Goal: Transaction & Acquisition: Purchase product/service

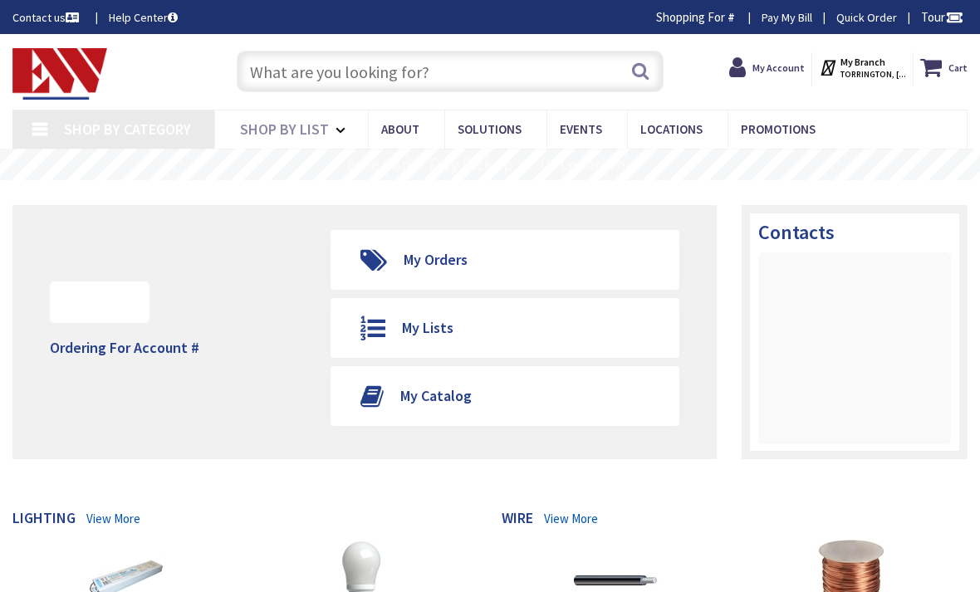
type input "[GEOGRAPHIC_DATA], [GEOGRAPHIC_DATA]"
click at [793, 76] on span "My Account" at bounding box center [779, 67] width 52 height 30
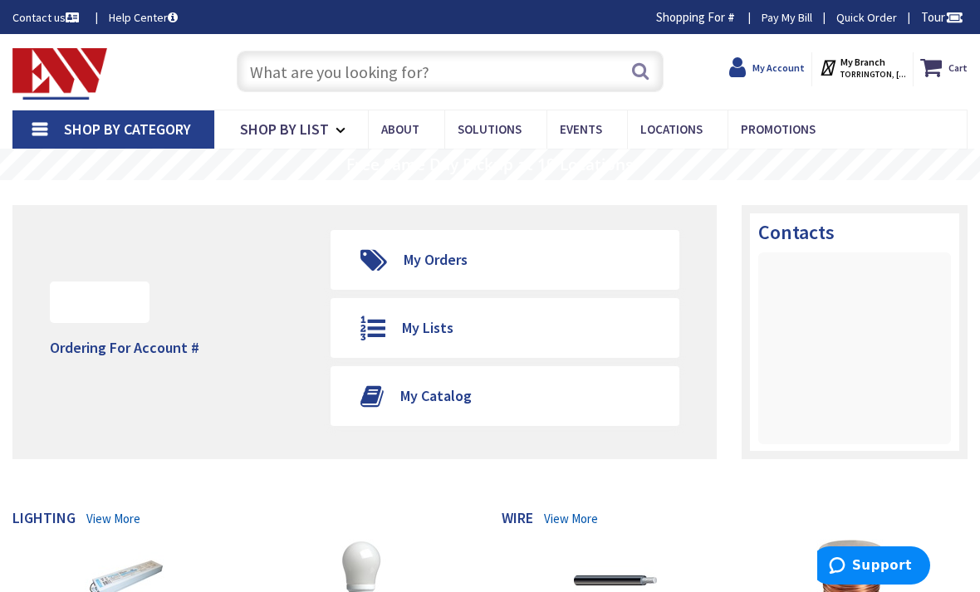
click at [782, 64] on strong "My Account" at bounding box center [779, 67] width 52 height 12
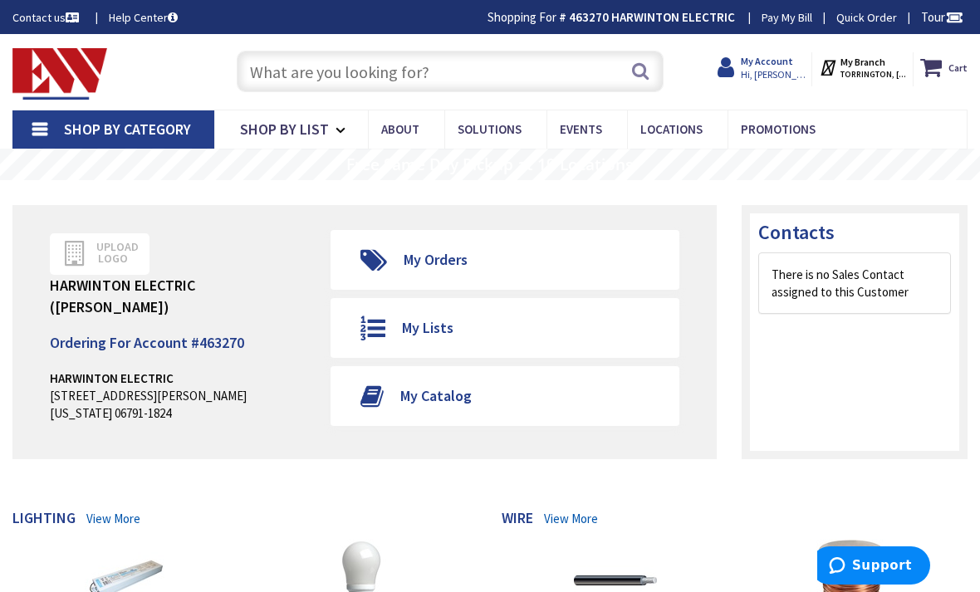
click at [791, 70] on span "Hi, [PERSON_NAME]" at bounding box center [776, 74] width 71 height 13
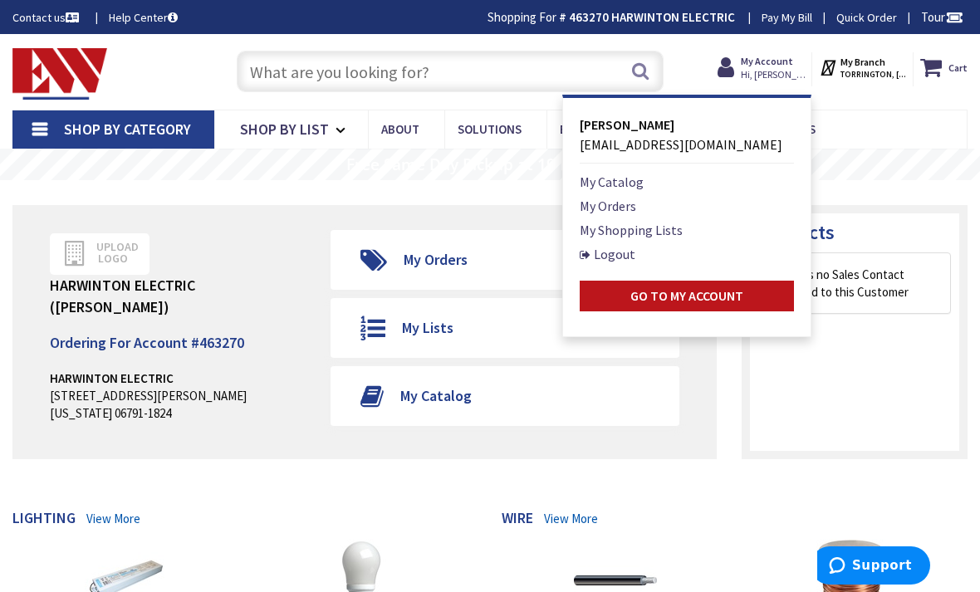
click at [567, 75] on input "text" at bounding box center [451, 72] width 428 height 42
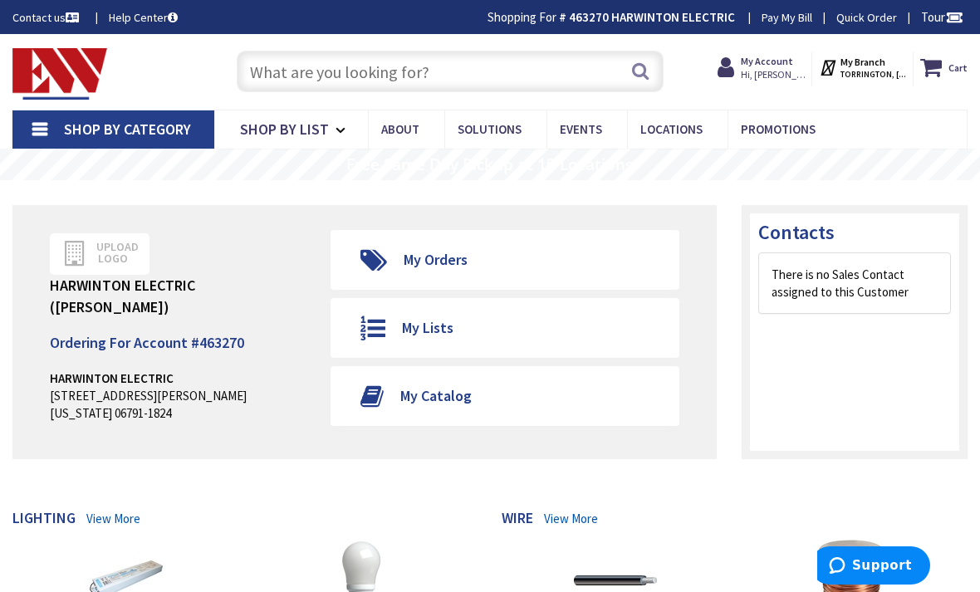
click at [562, 70] on input "text" at bounding box center [451, 72] width 428 height 42
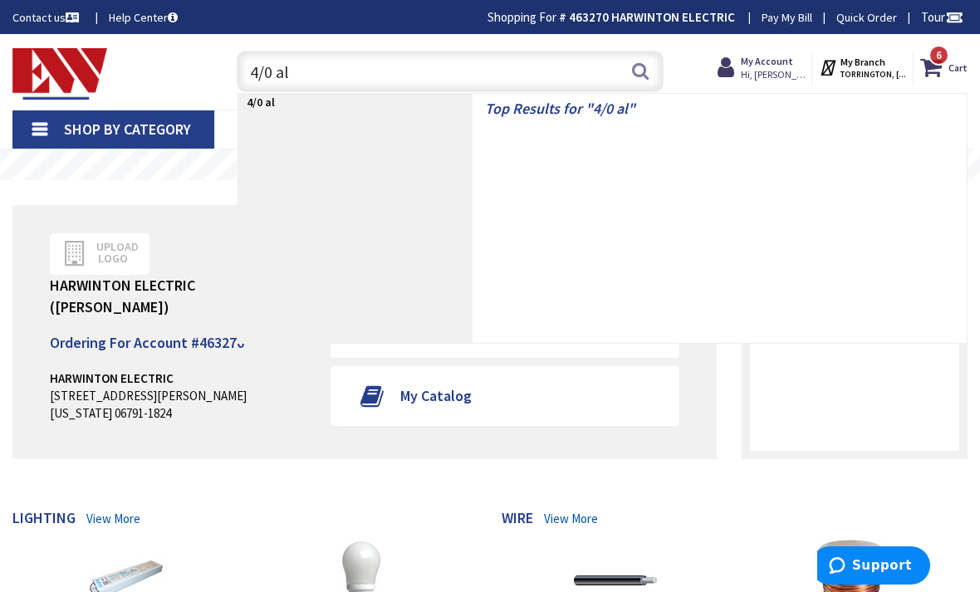
type input "4/0 alu"
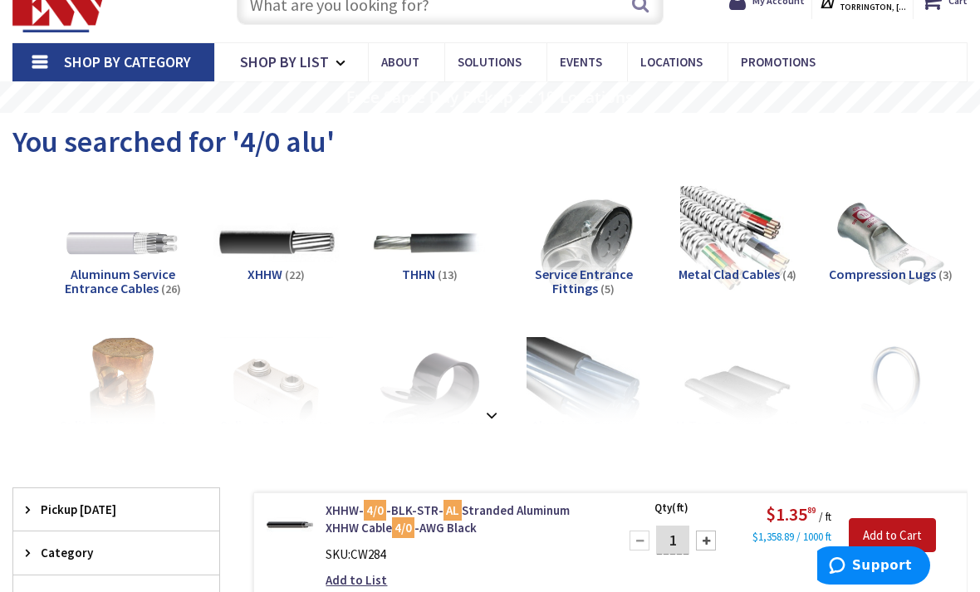
click at [280, 243] on img at bounding box center [276, 242] width 125 height 125
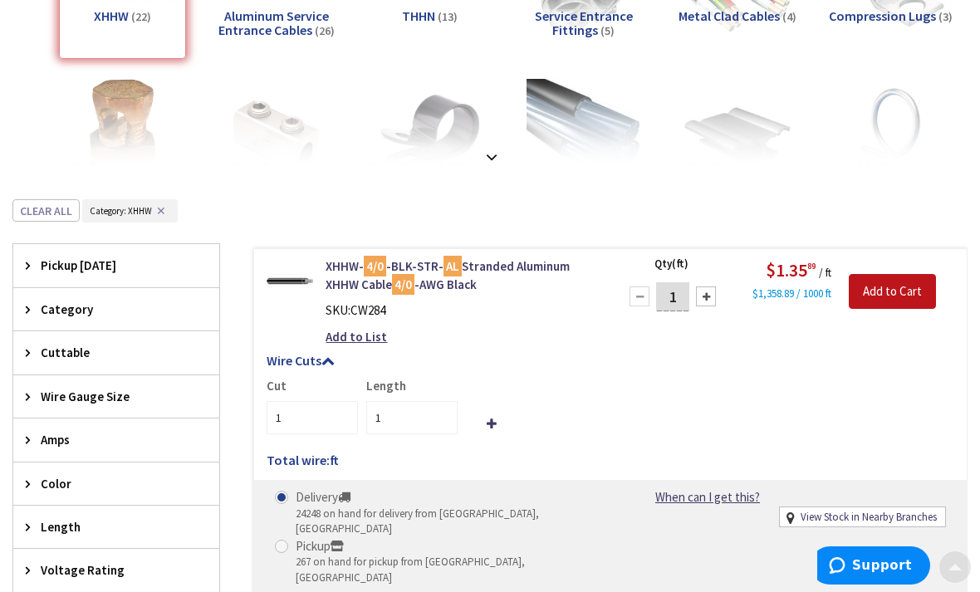
scroll to position [29, 0]
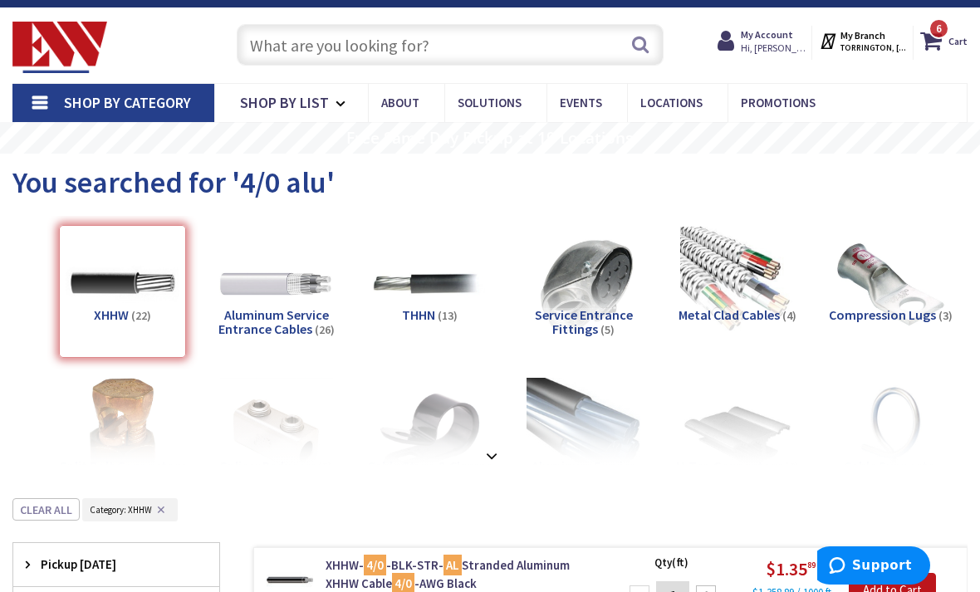
click at [297, 36] on input "text" at bounding box center [451, 45] width 428 height 42
click at [292, 63] on input "text" at bounding box center [451, 45] width 428 height 42
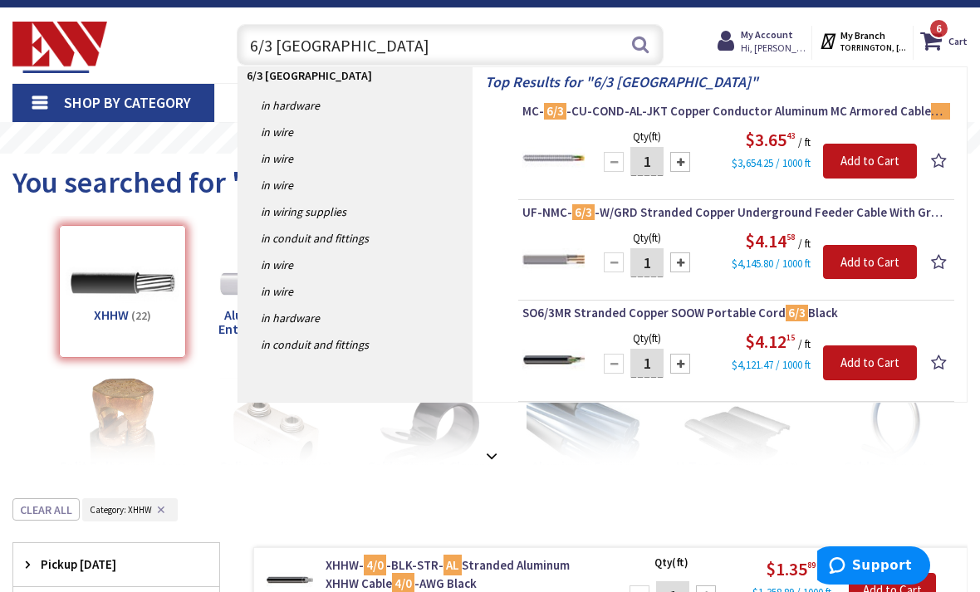
type input "6/3 romex"
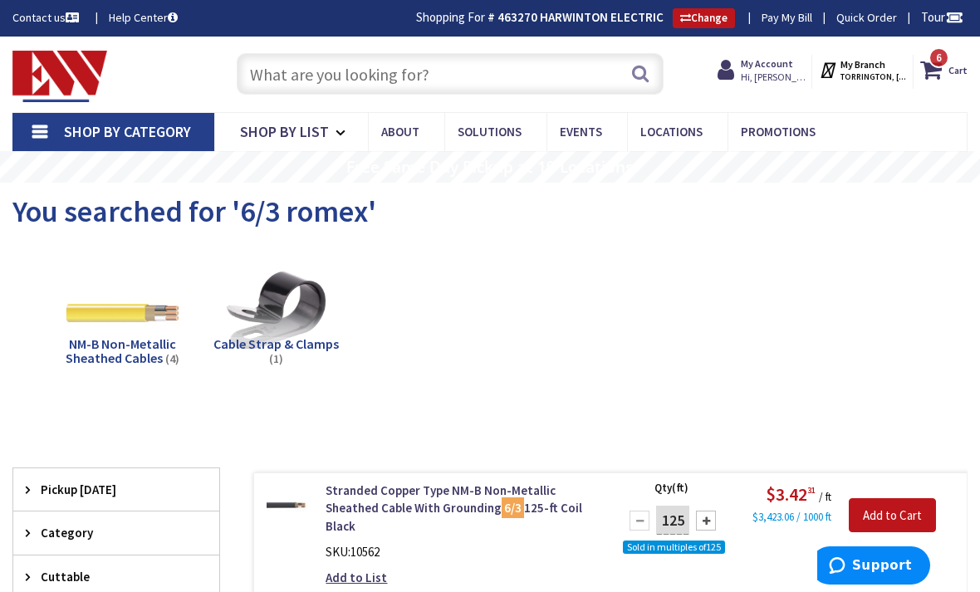
click at [296, 76] on input "text" at bounding box center [451, 74] width 428 height 42
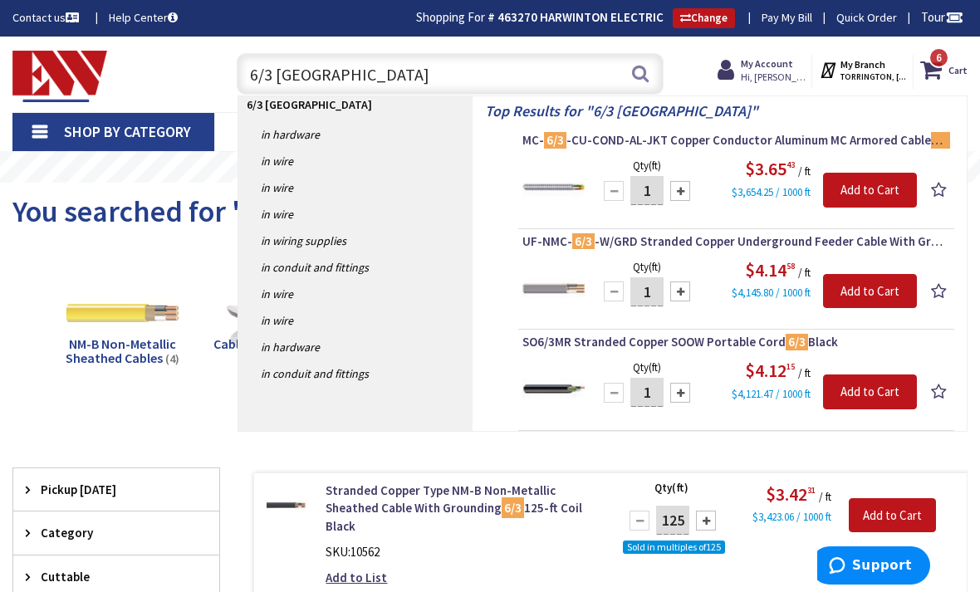
type input "6/3 romex"
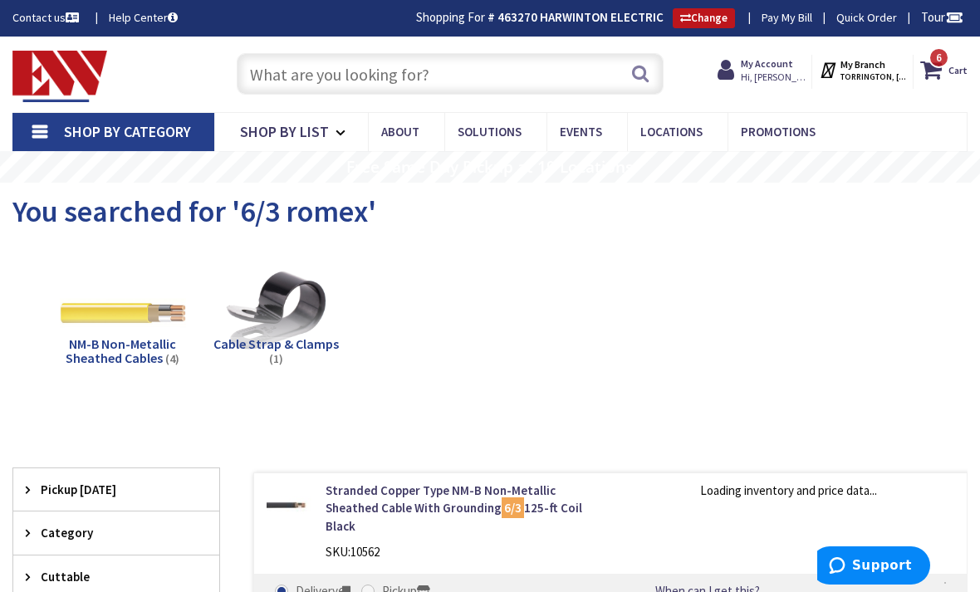
click at [97, 321] on img at bounding box center [122, 312] width 125 height 125
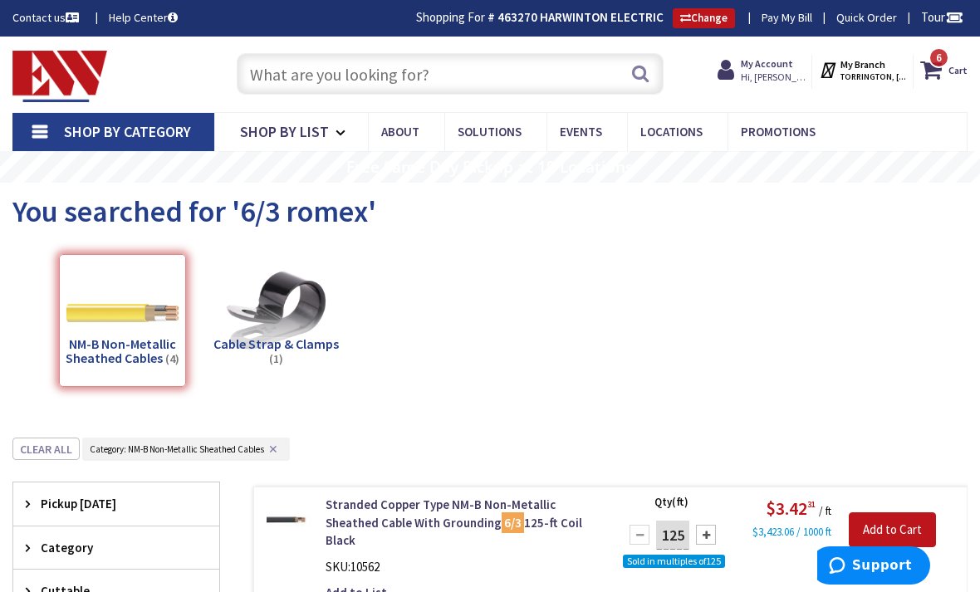
click at [279, 66] on input "text" at bounding box center [451, 74] width 428 height 42
click at [304, 86] on input "text" at bounding box center [451, 74] width 428 height 42
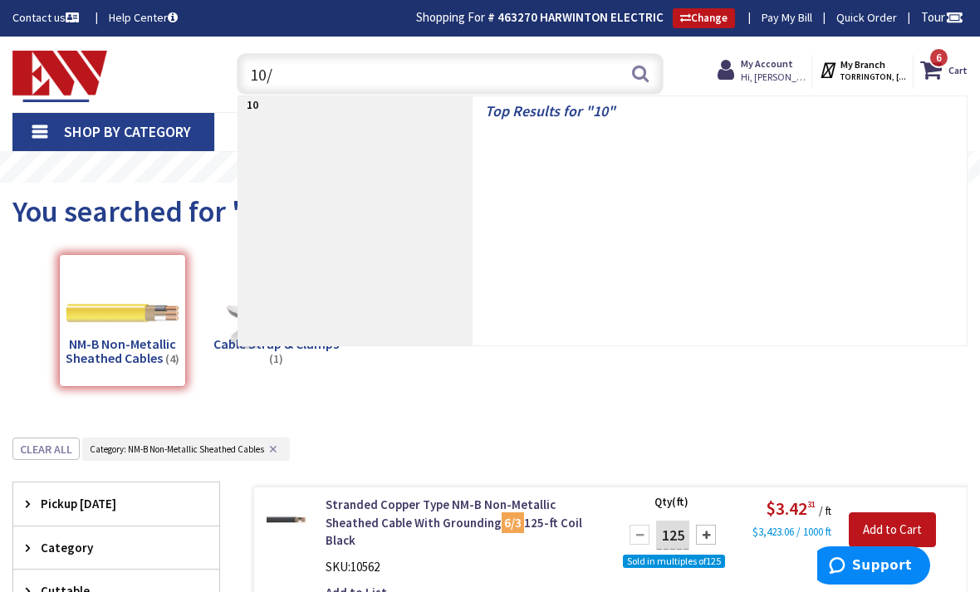
type input "10/3"
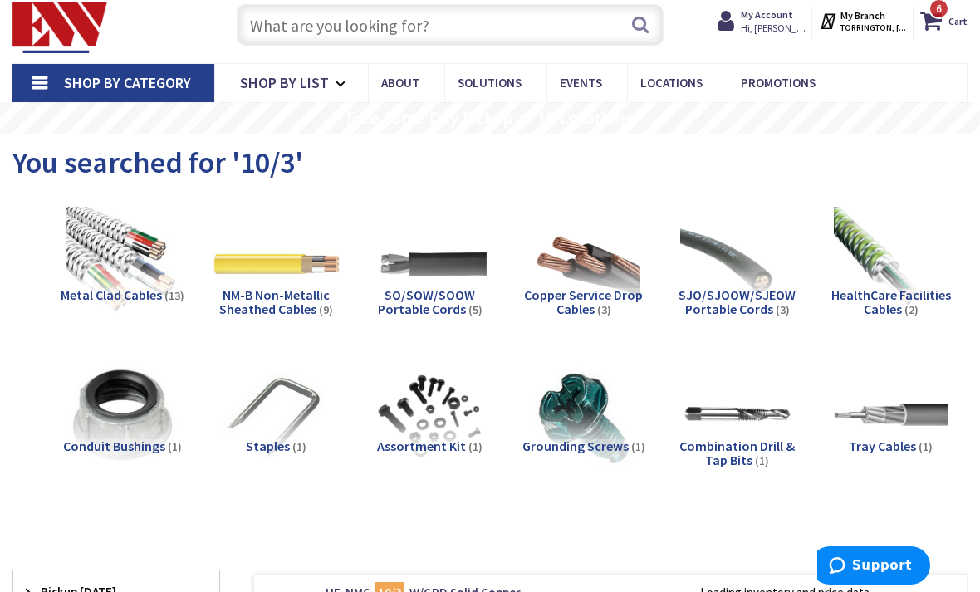
click at [253, 282] on img at bounding box center [276, 263] width 125 height 125
